Goal: Navigation & Orientation: Go to known website

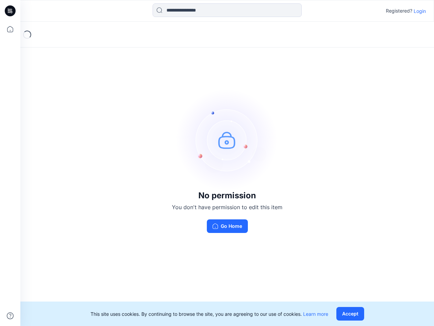
click at [217, 163] on img at bounding box center [227, 140] width 102 height 102
click at [11, 11] on icon at bounding box center [11, 11] width 3 height 0
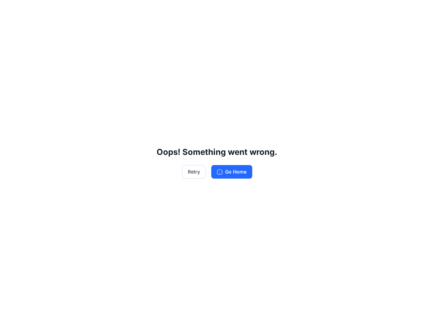
click at [10, 29] on div "Oops! Something went wrong. Retry Go Home" at bounding box center [217, 163] width 434 height 326
click at [10, 316] on div "Oops! Something went wrong. Retry Go Home" at bounding box center [217, 163] width 434 height 326
click at [227, 10] on div "Oops! Something went wrong. Retry Go Home" at bounding box center [217, 163] width 434 height 326
click at [420, 11] on div "Oops! Something went wrong. Retry Go Home" at bounding box center [217, 163] width 434 height 326
click at [352, 314] on div "Oops! Something went wrong. Retry Go Home" at bounding box center [217, 163] width 434 height 326
